Goal: Information Seeking & Learning: Check status

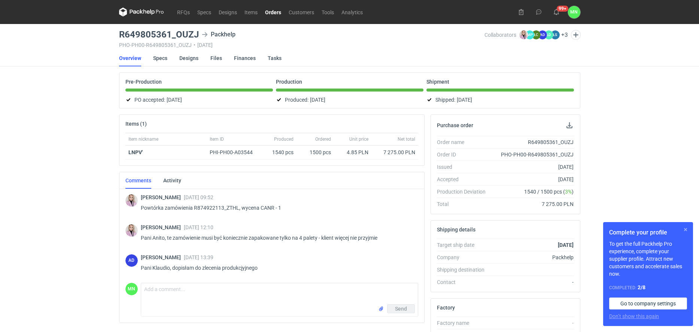
click at [686, 230] on button "button" at bounding box center [685, 229] width 9 height 9
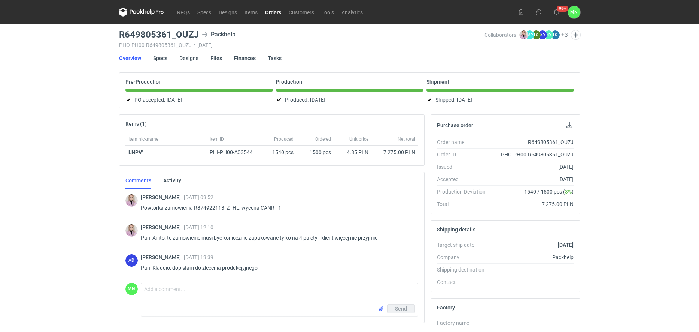
click at [271, 13] on link "Orders" at bounding box center [273, 11] width 24 height 9
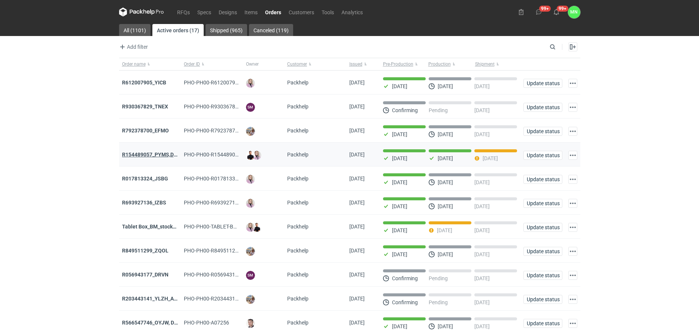
click at [163, 155] on strong "R154489057_PYMS,DEPJ,PVJP" at bounding box center [159, 154] width 75 height 6
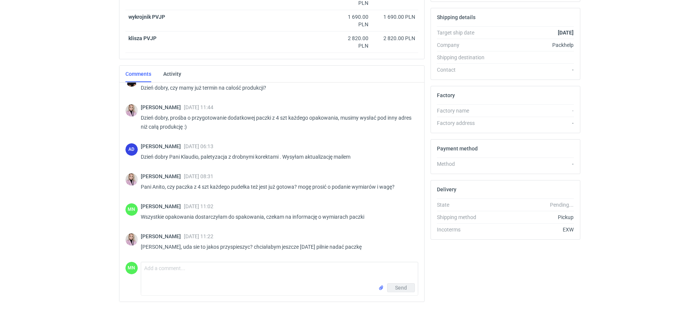
scroll to position [43, 0]
click at [192, 273] on textarea "Comment message" at bounding box center [279, 272] width 277 height 21
type textarea "wymiary paczki 860x660x140mm waga ok 2kg"
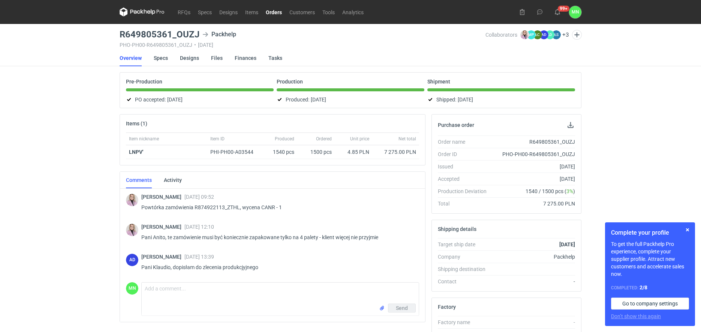
click at [267, 9] on link "Orders" at bounding box center [274, 11] width 24 height 9
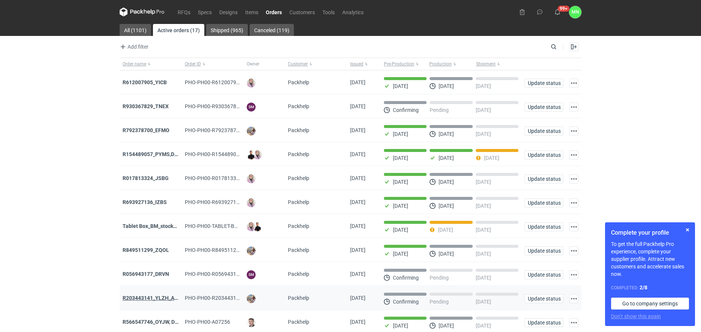
click at [145, 297] on strong "R203443141_YLZH_AHYW" at bounding box center [153, 298] width 63 height 6
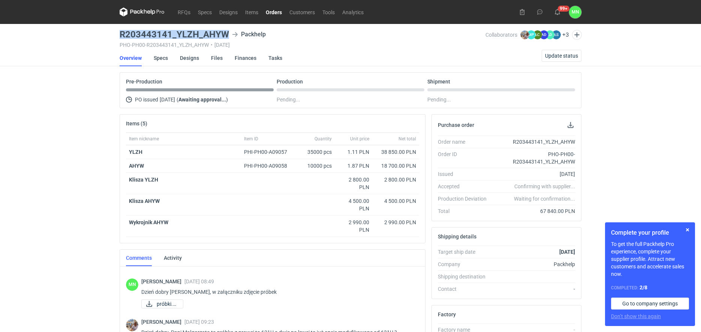
drag, startPoint x: 227, startPoint y: 33, endPoint x: 104, endPoint y: 38, distance: 123.0
click at [104, 38] on div "RFQs Specs Designs Items Orders Customers Tools Analytics 99+ MN Małgorzata Now…" at bounding box center [350, 166] width 701 height 332
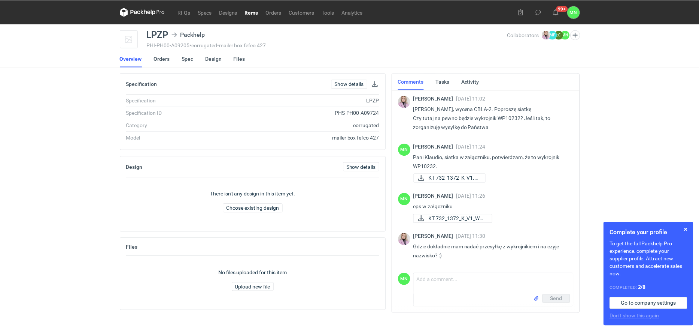
scroll to position [1, 0]
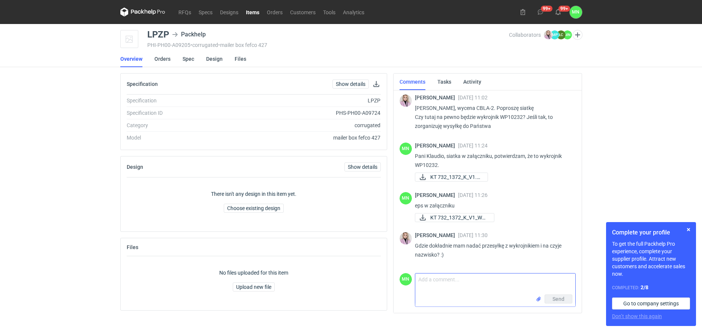
click at [450, 287] on textarea "Comment message" at bounding box center [495, 283] width 160 height 21
click at [188, 56] on link "Spec" at bounding box center [188, 59] width 12 height 16
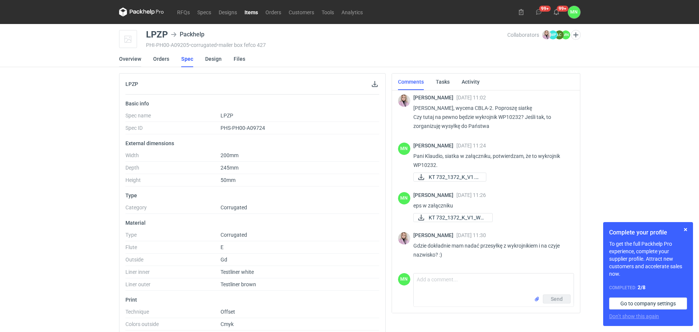
click at [136, 60] on link "Overview" at bounding box center [130, 59] width 22 height 16
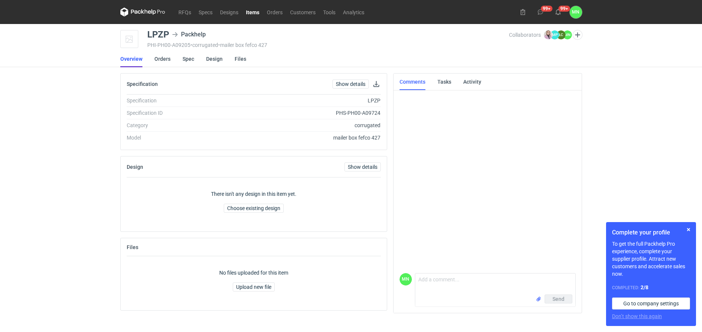
scroll to position [1, 0]
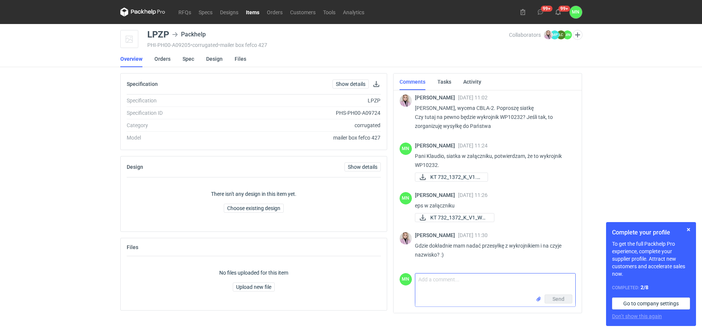
click at [450, 282] on textarea "Comment message" at bounding box center [495, 283] width 160 height 21
click at [690, 231] on button "button" at bounding box center [688, 229] width 9 height 9
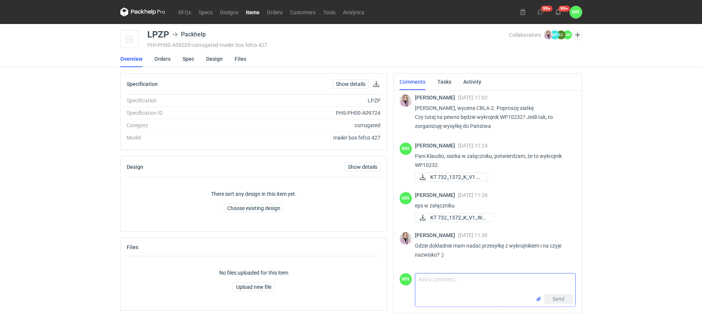
click at [499, 281] on textarea "Comment message" at bounding box center [495, 283] width 160 height 21
type textarea "S"
click at [621, 242] on div "RFQs Specs Designs Items Orders Customers Tools Analytics 99+ 99+ MN Małgorzata…" at bounding box center [351, 166] width 702 height 332
click at [433, 284] on textarea "Comment message" at bounding box center [495, 283] width 160 height 21
paste textarea "PROLOGIS PARK POZNAŃ II 62-080 Sady Ul. Za motelem 2 Hala 1B (Budynek DC1) Ramp…"
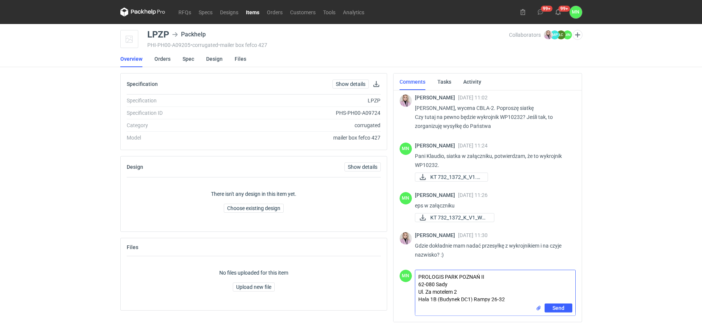
type textarea "PROLOGIS PARK POZNAŃ II 62-080 Sady Ul. Za motelem 2 Hala 1B (Budynek DC1) Ramp…"
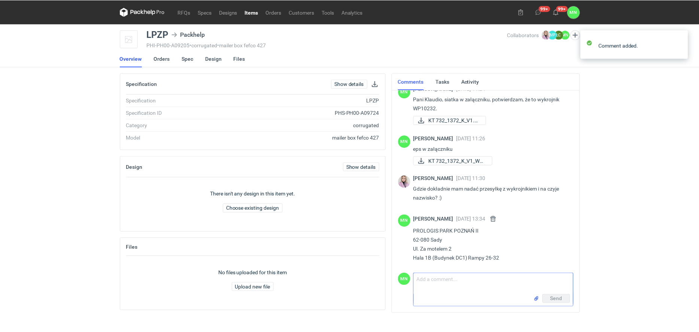
scroll to position [61, 0]
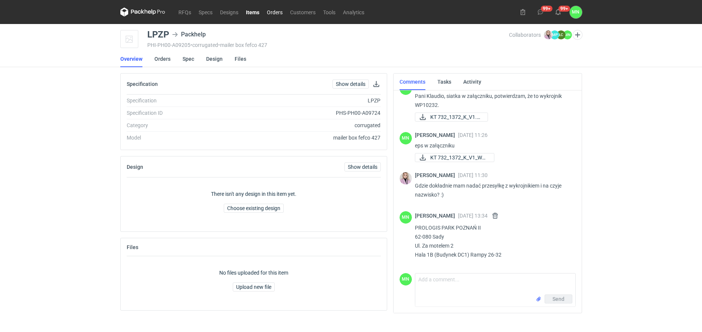
click at [273, 10] on link "Orders" at bounding box center [274, 11] width 23 height 9
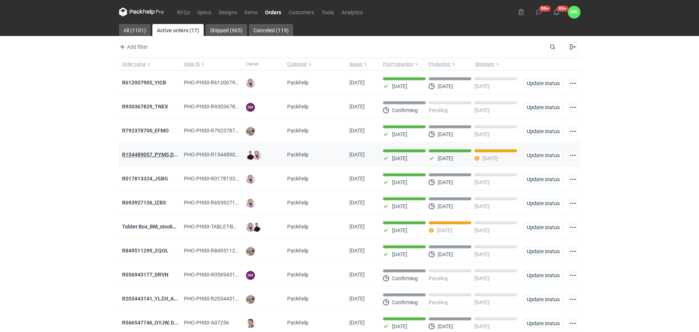
click at [151, 155] on strong "R154489057_PYMS,DEPJ,PVJP" at bounding box center [159, 154] width 75 height 6
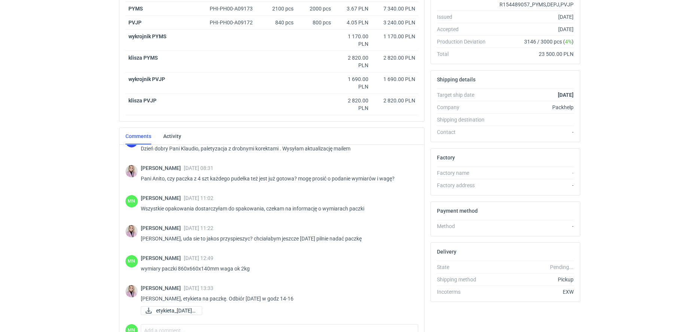
scroll to position [114, 0]
click at [189, 309] on span "etykieta_2025-10-03_..." at bounding box center [176, 310] width 40 height 8
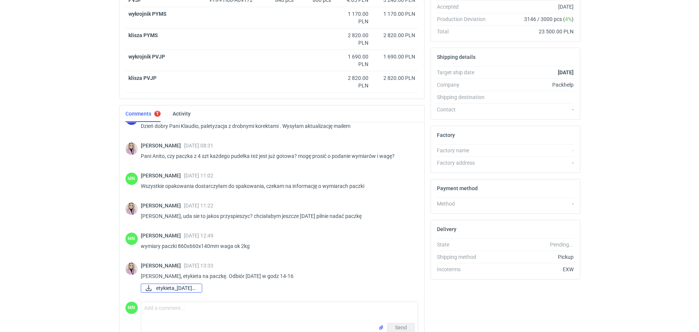
scroll to position [220, 0]
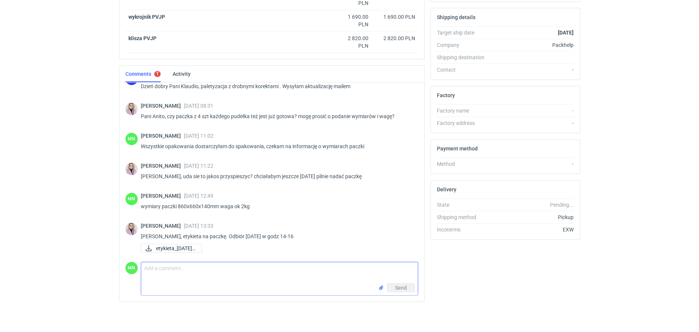
click at [202, 278] on textarea "Comment message" at bounding box center [279, 272] width 277 height 21
type textarea "Paczka oklejona"
click at [396, 289] on span "Send" at bounding box center [401, 287] width 12 height 5
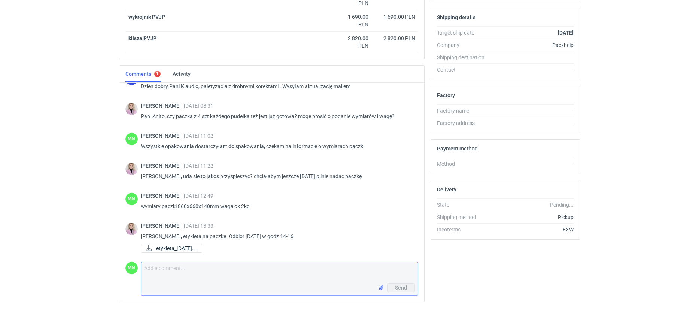
scroll to position [147, 0]
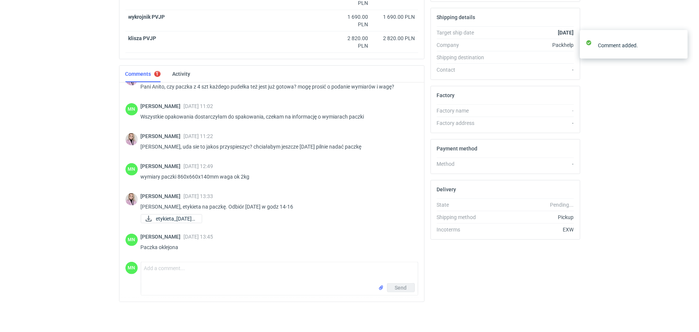
scroll to position [144, 0]
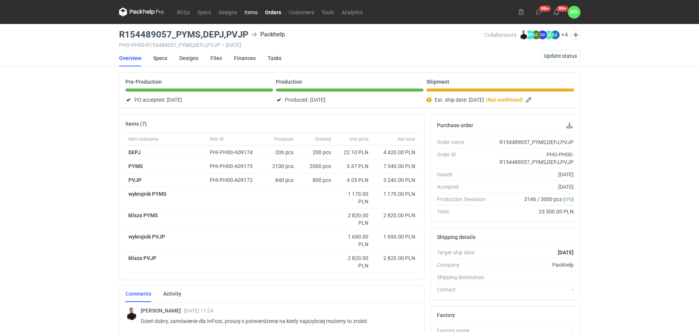
click at [254, 8] on link "Items" at bounding box center [251, 11] width 21 height 9
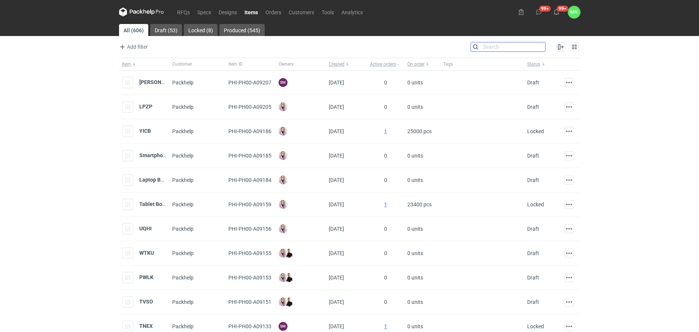
click at [542, 44] on input "Search" at bounding box center [508, 46] width 74 height 9
click at [139, 83] on strong "BURL" at bounding box center [159, 82] width 40 height 6
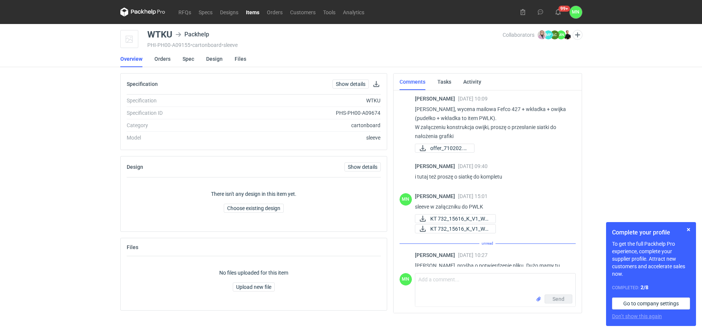
scroll to position [30, 0]
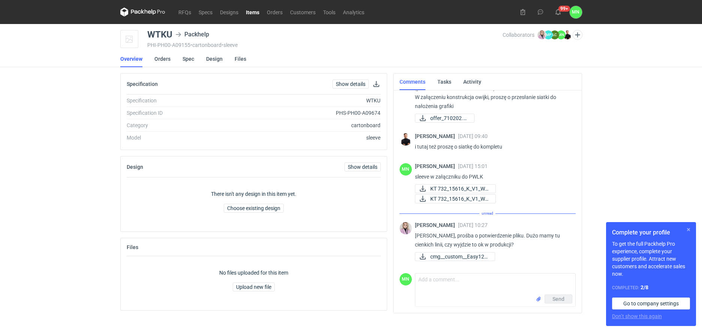
click at [690, 225] on button "button" at bounding box center [688, 229] width 9 height 9
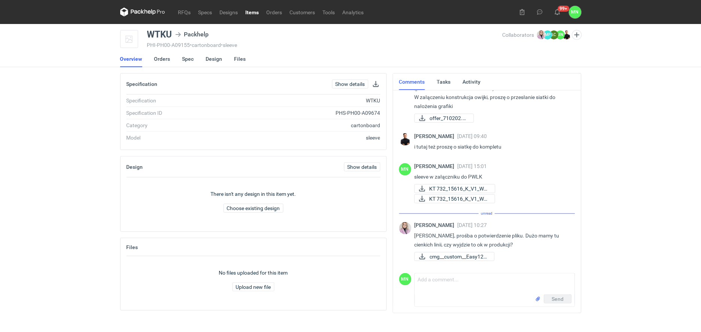
scroll to position [22, 0]
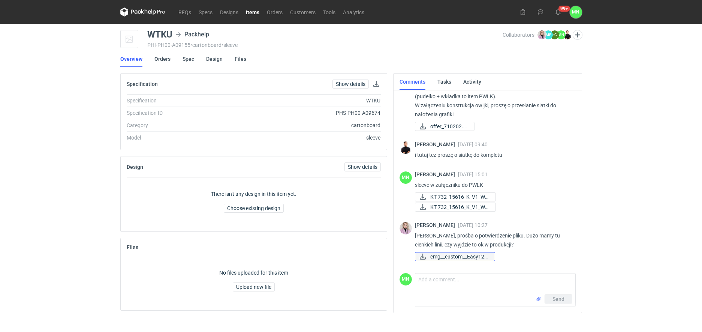
click at [455, 256] on span "cmg__custom__Easy120..." at bounding box center [459, 256] width 58 height 8
click at [182, 11] on link "RFQs" at bounding box center [185, 11] width 20 height 9
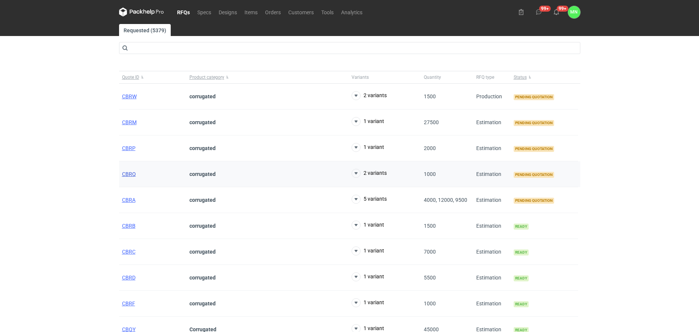
click at [131, 172] on span "CBRQ" at bounding box center [129, 174] width 14 height 6
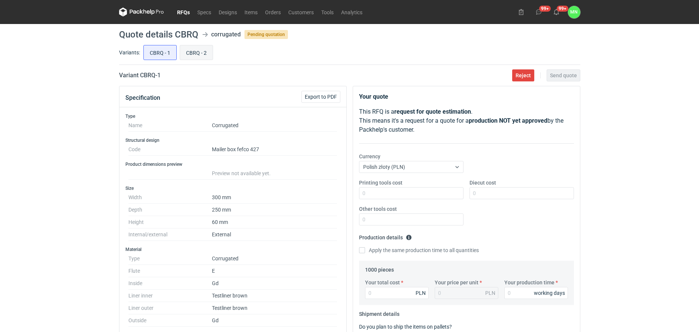
click at [199, 50] on input "CBRQ - 2" at bounding box center [196, 52] width 33 height 14
radio input "true"
click at [182, 9] on link "RFQs" at bounding box center [183, 11] width 20 height 9
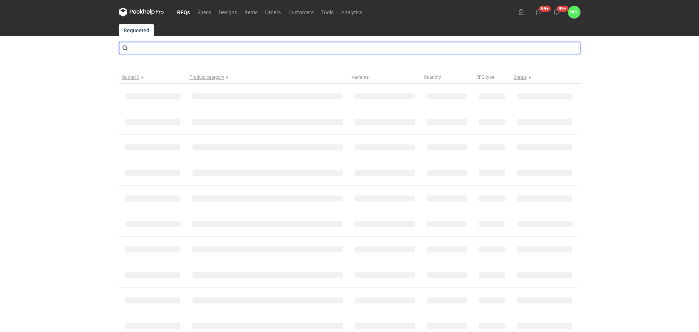
click at [177, 42] on input "text" at bounding box center [350, 48] width 462 height 12
type input "cbou"
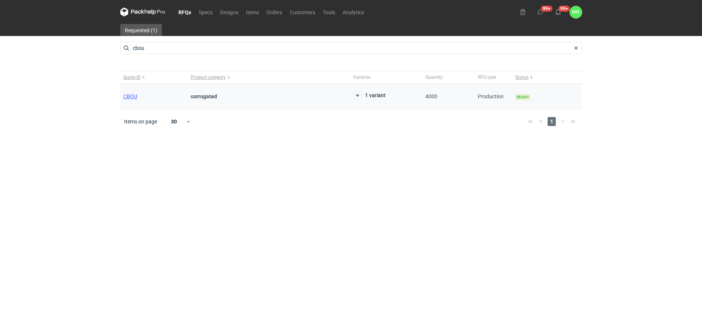
click at [132, 92] on div "CBOU" at bounding box center [153, 97] width 67 height 26
click at [133, 94] on span "CBOU" at bounding box center [130, 96] width 14 height 6
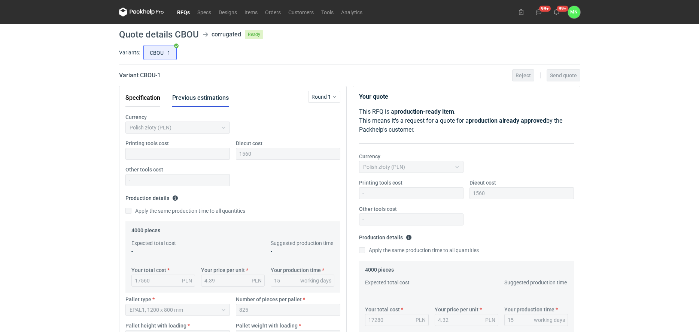
click at [144, 103] on button "Specification" at bounding box center [142, 98] width 35 height 18
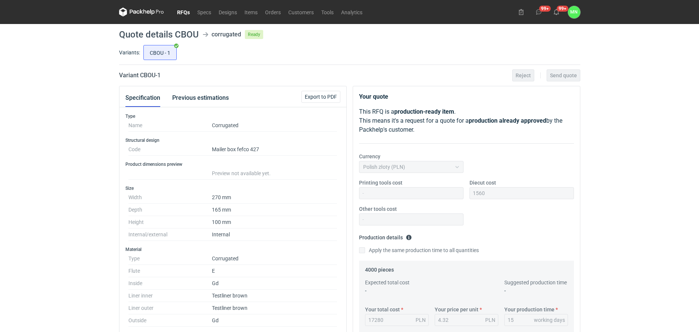
click at [185, 10] on link "RFQs" at bounding box center [183, 11] width 20 height 9
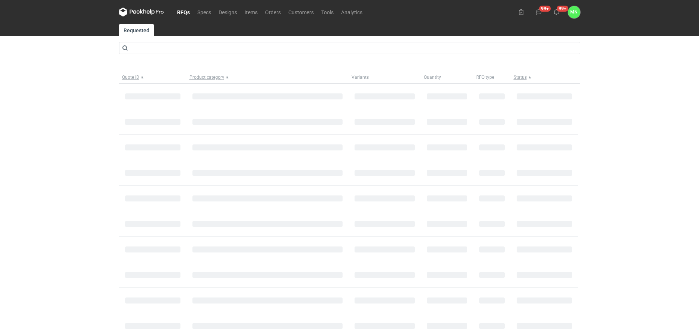
click at [185, 10] on link "RFQs" at bounding box center [183, 11] width 20 height 9
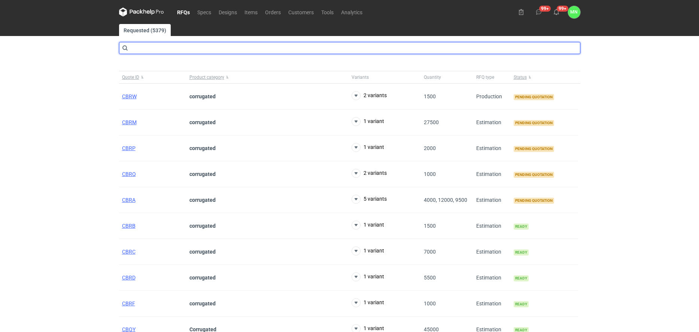
click at [188, 47] on input "text" at bounding box center [350, 48] width 462 height 12
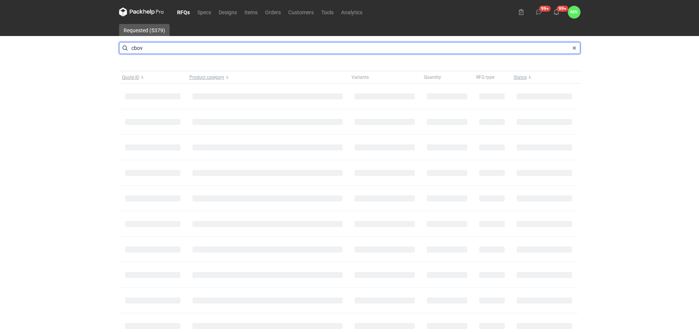
type input "cbov"
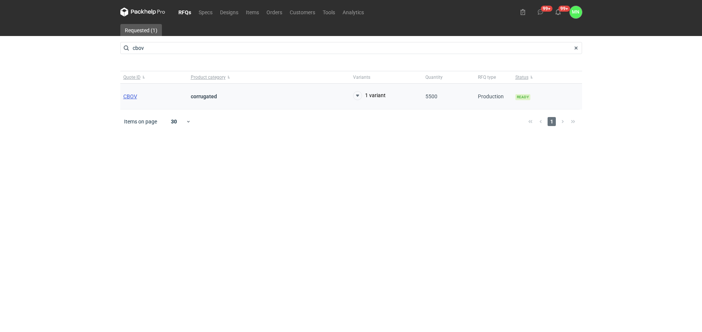
click at [132, 96] on span "CBOV" at bounding box center [130, 96] width 14 height 6
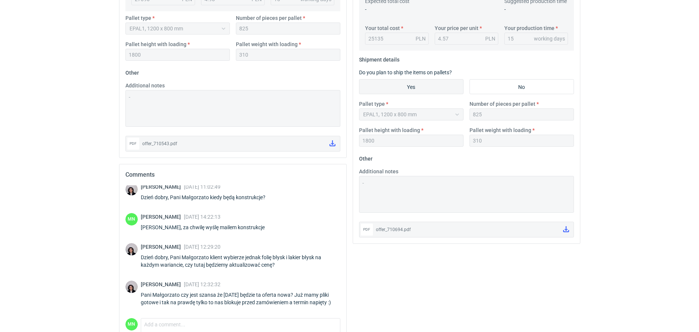
scroll to position [429, 0]
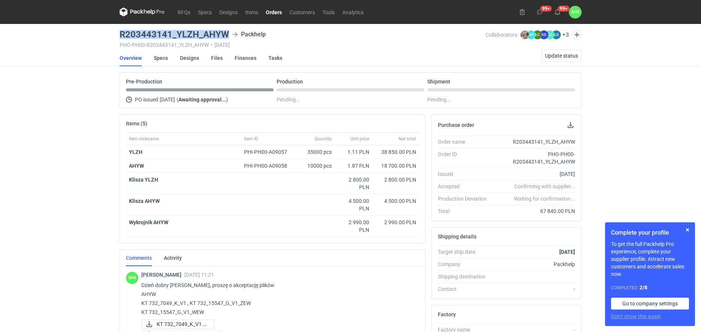
scroll to position [786, 0]
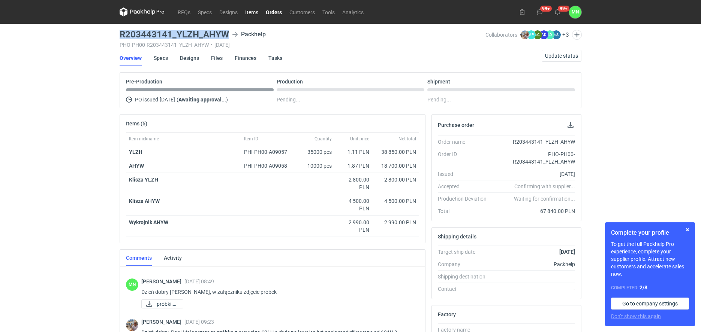
click at [248, 12] on link "Items" at bounding box center [251, 11] width 21 height 9
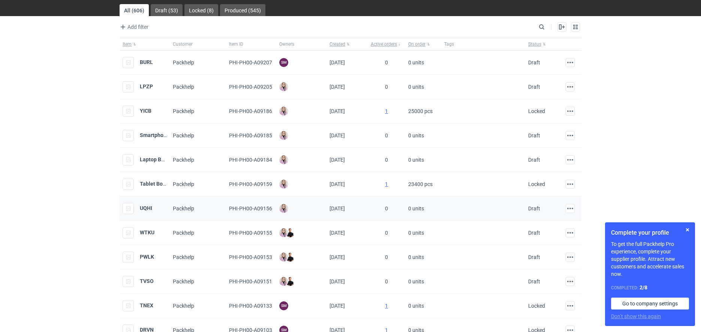
scroll to position [47, 0]
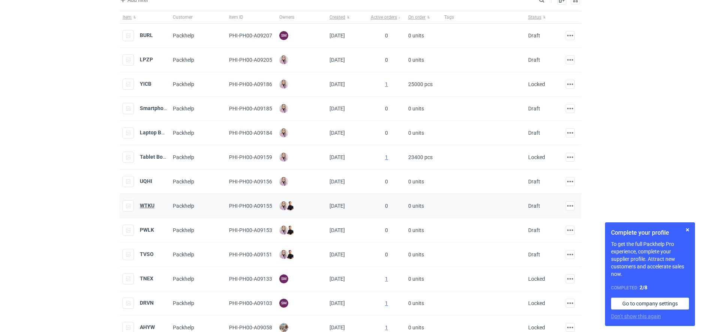
click at [152, 203] on strong "WTKU" at bounding box center [147, 206] width 15 height 6
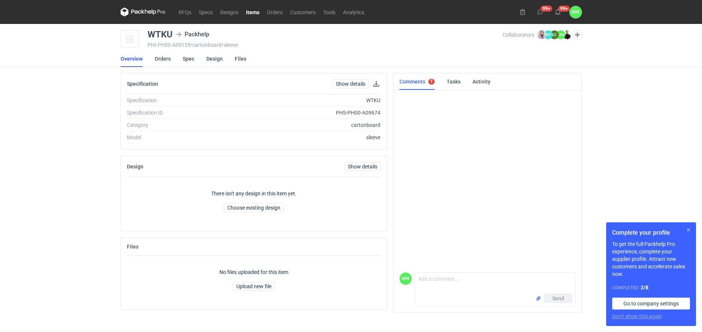
scroll to position [21, 0]
click at [690, 227] on button "button" at bounding box center [688, 230] width 9 height 9
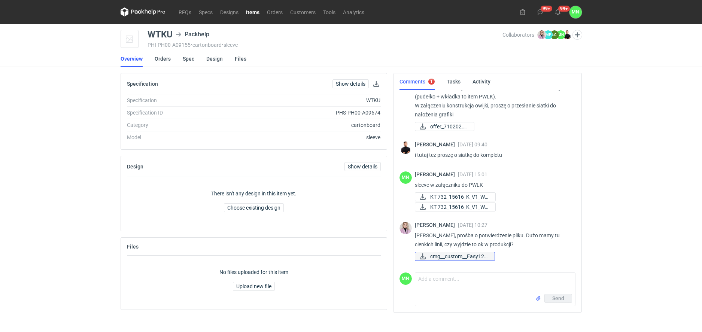
click at [484, 255] on span "cmg__custom__Easy120..." at bounding box center [459, 256] width 58 height 8
click at [535, 259] on div "cmg__custom__Easy120..." at bounding box center [492, 256] width 155 height 9
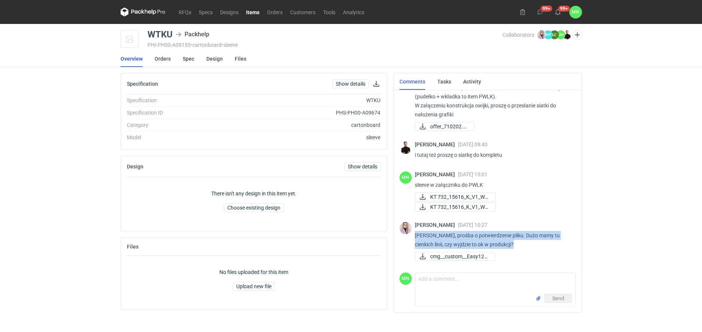
drag, startPoint x: 433, startPoint y: 235, endPoint x: 515, endPoint y: 243, distance: 83.2
click at [515, 243] on div "[PERSON_NAME] [DATE] 10:27 Pani Małgosiu, prośba o potwierdzenie pliku. Dużo ma…" at bounding box center [488, 242] width 176 height 49
copy p "[PERSON_NAME], prośba o potwierdzenie pliku. Dużo mamy tu cienkich linii, czy w…"
